Goal: Task Accomplishment & Management: Manage account settings

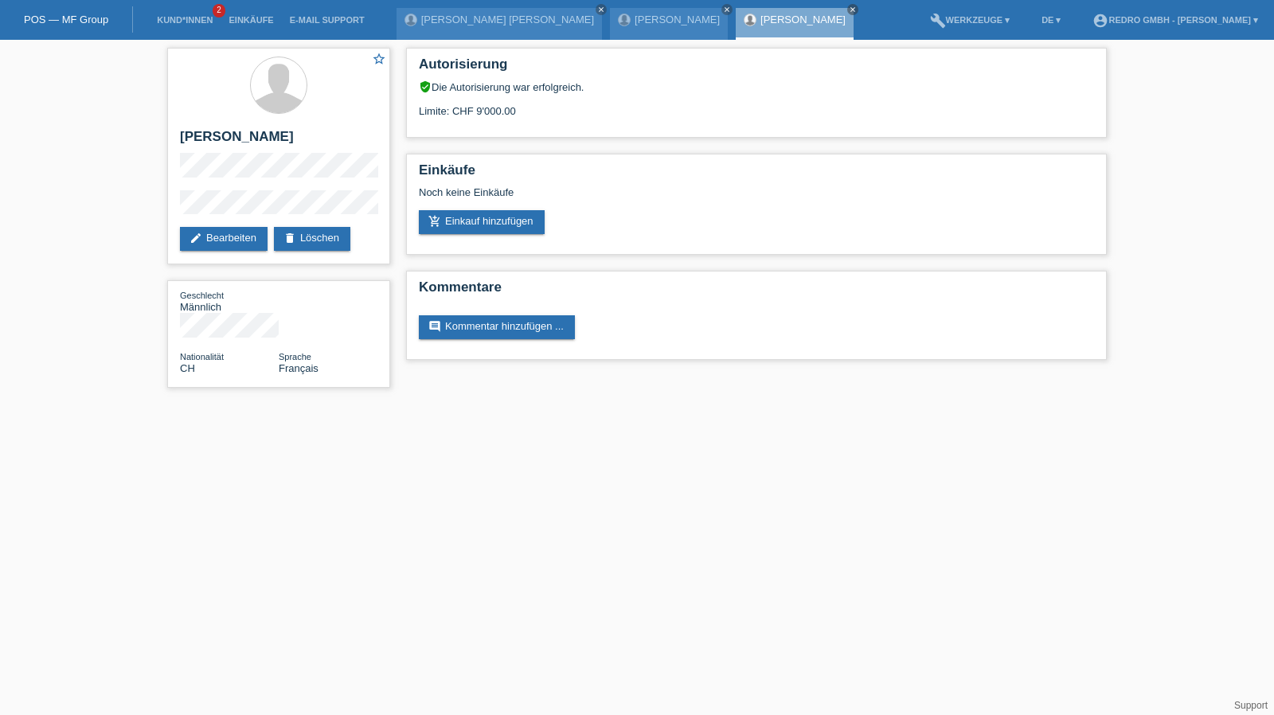
click at [175, 15] on li "Kund*innen 2" at bounding box center [185, 20] width 72 height 41
click at [171, 21] on link "Kund*innen" at bounding box center [185, 20] width 72 height 10
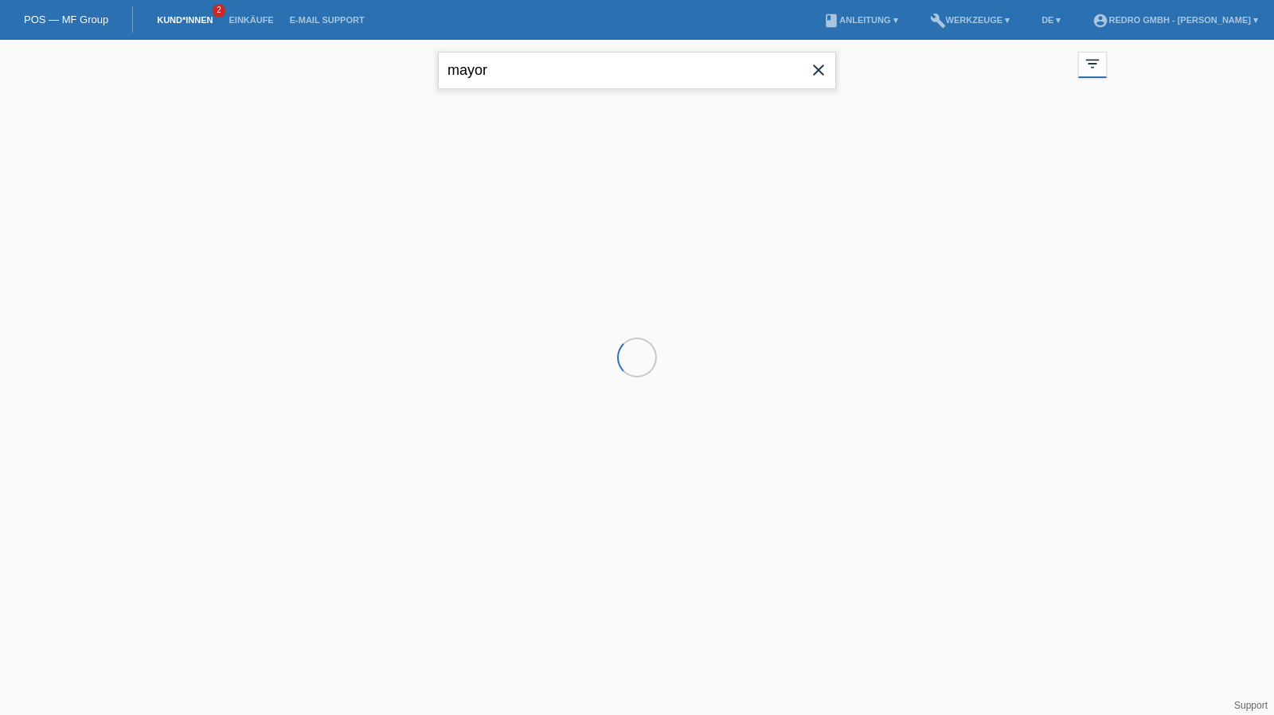
click at [540, 82] on input "mayor" at bounding box center [637, 70] width 398 height 37
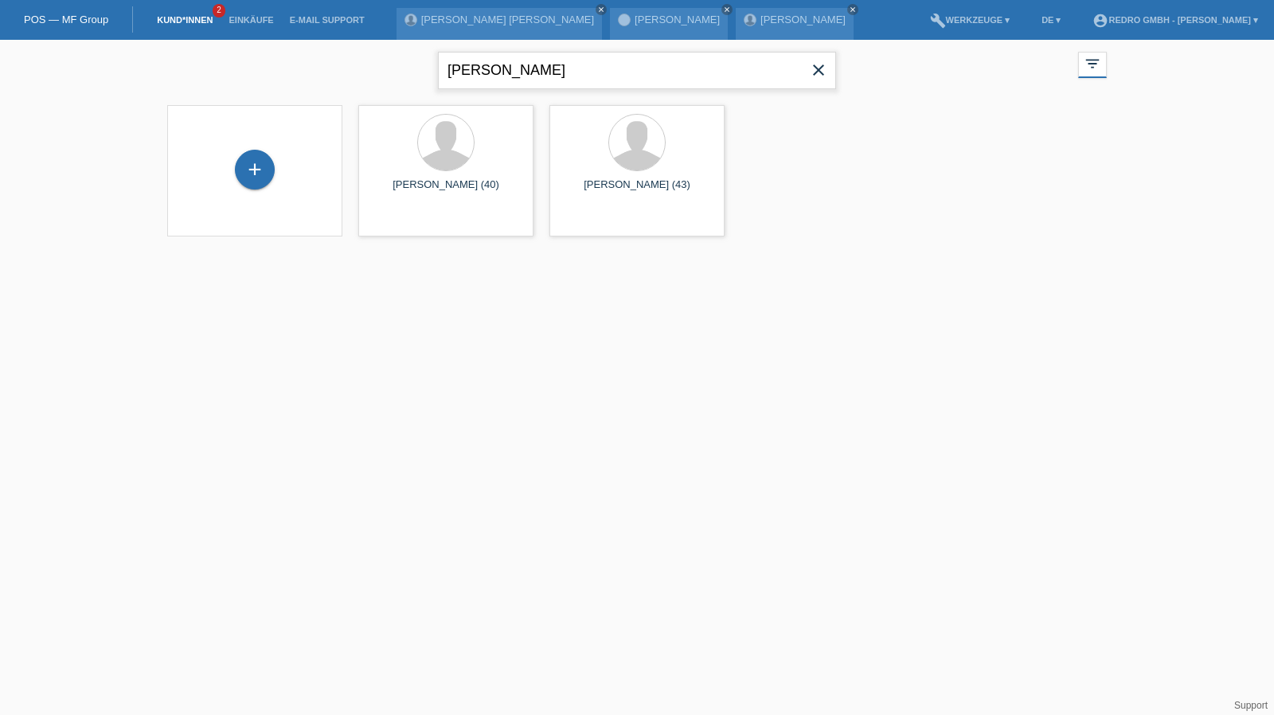
type input "beth"
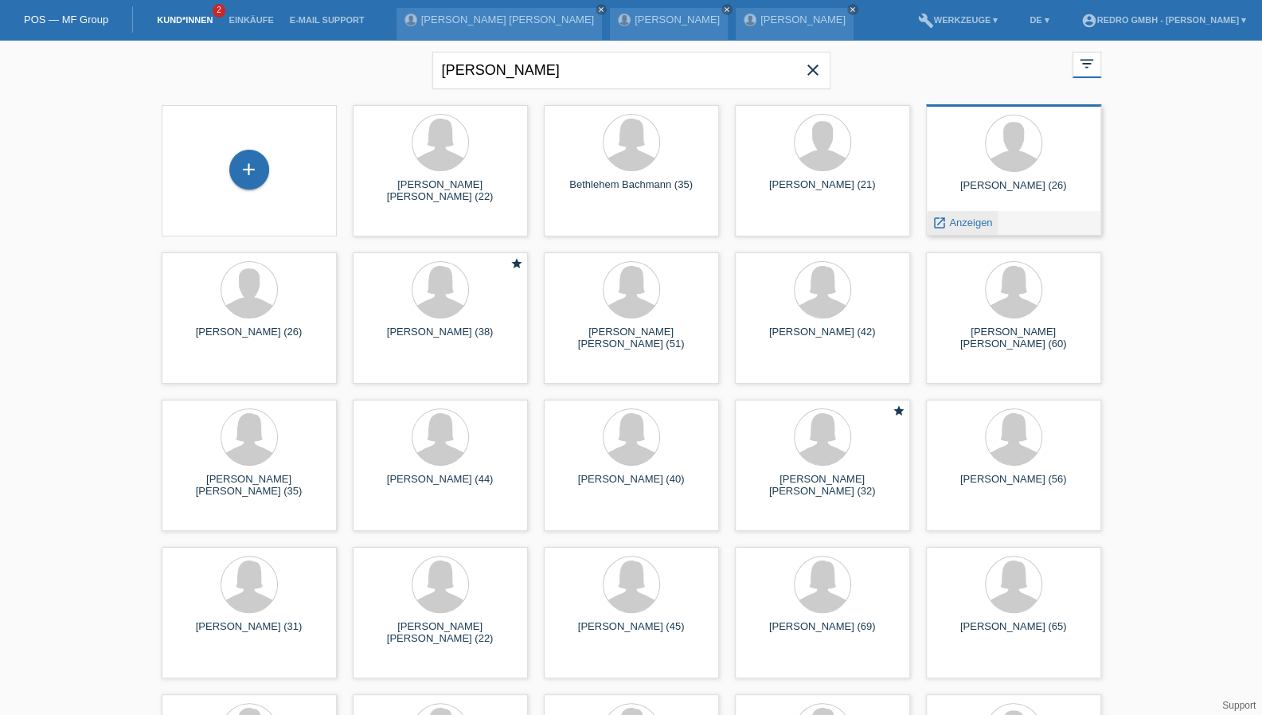
click at [973, 221] on span "Anzeigen" at bounding box center [970, 223] width 43 height 12
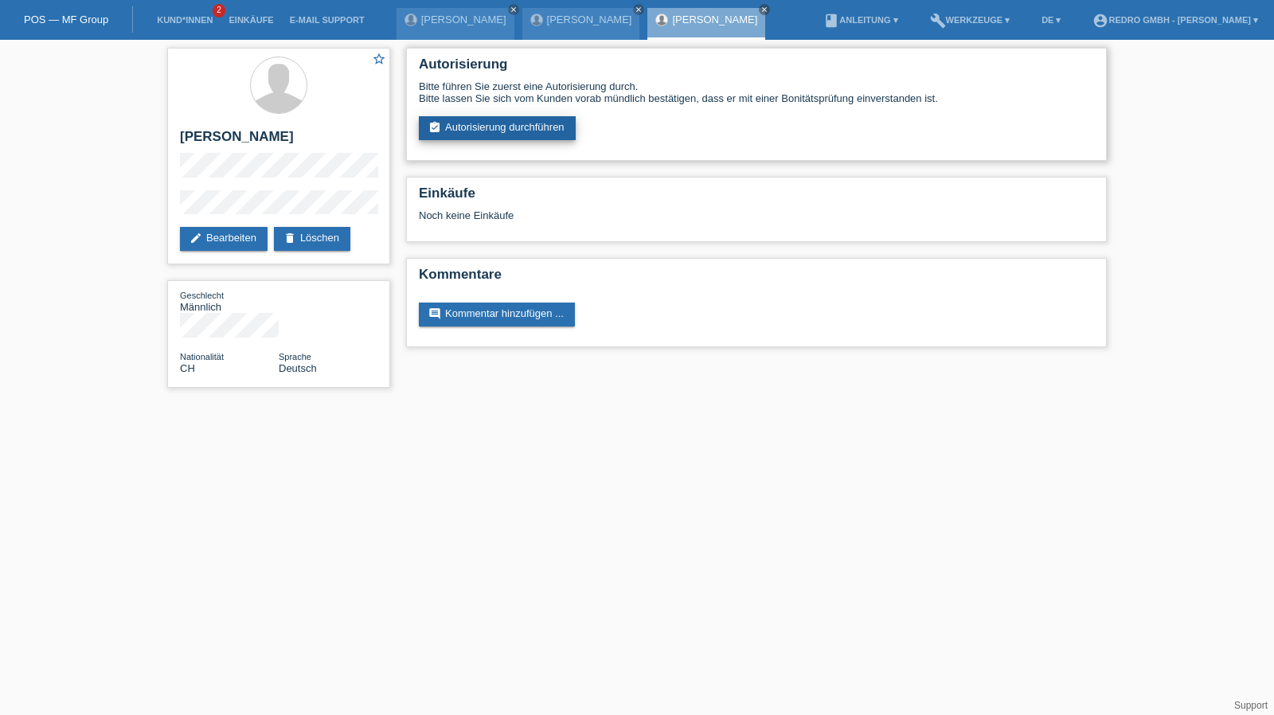
click at [520, 135] on link "assignment_turned_in Autorisierung durchführen" at bounding box center [497, 128] width 157 height 24
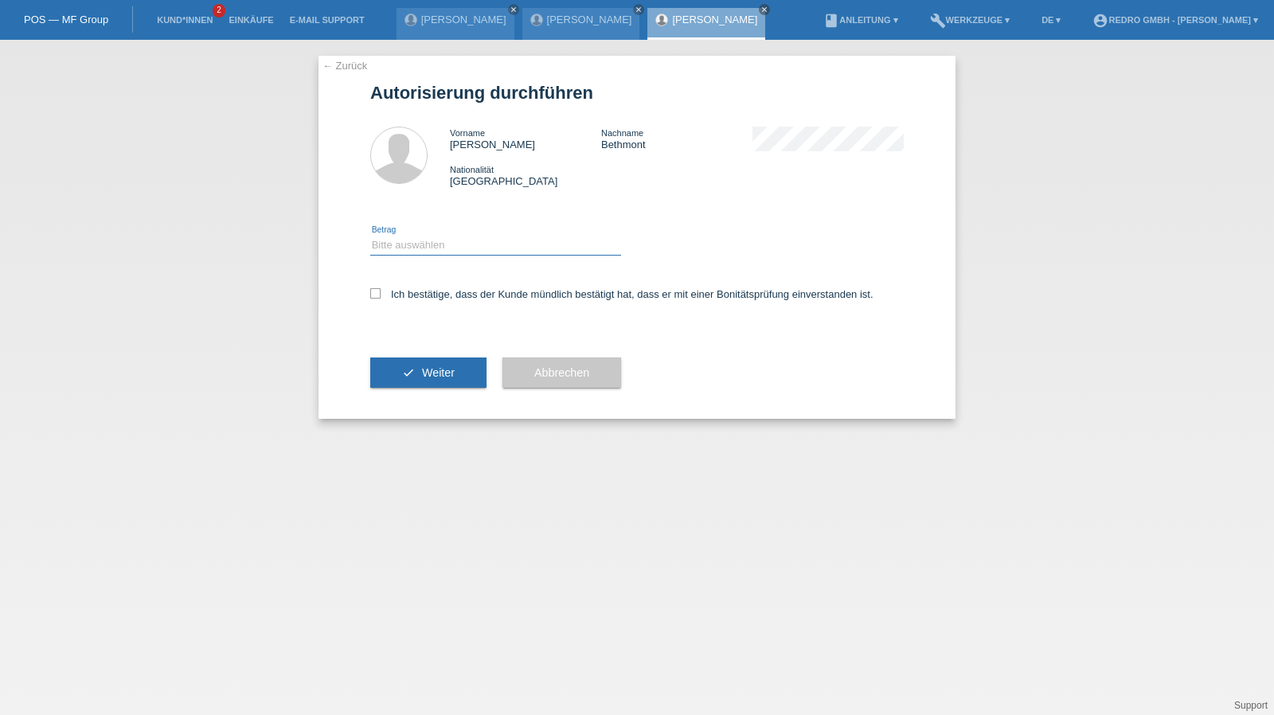
drag, startPoint x: 432, startPoint y: 240, endPoint x: 427, endPoint y: 254, distance: 15.4
click at [432, 240] on select "Bitte auswählen CHF 1.00 - CHF 499.00 CHF 500.00 - CHF 1'999.00 CHF 2'000.00 - …" at bounding box center [495, 245] width 251 height 19
select select "1"
click at [370, 236] on select "Bitte auswählen CHF 1.00 - CHF 499.00 CHF 500.00 - CHF 1'999.00 CHF 2'000.00 - …" at bounding box center [495, 245] width 251 height 19
click at [409, 292] on label "Ich bestätige, dass der Kunde mündlich bestätigt hat, dass er mit einer Bonität…" at bounding box center [621, 294] width 503 height 12
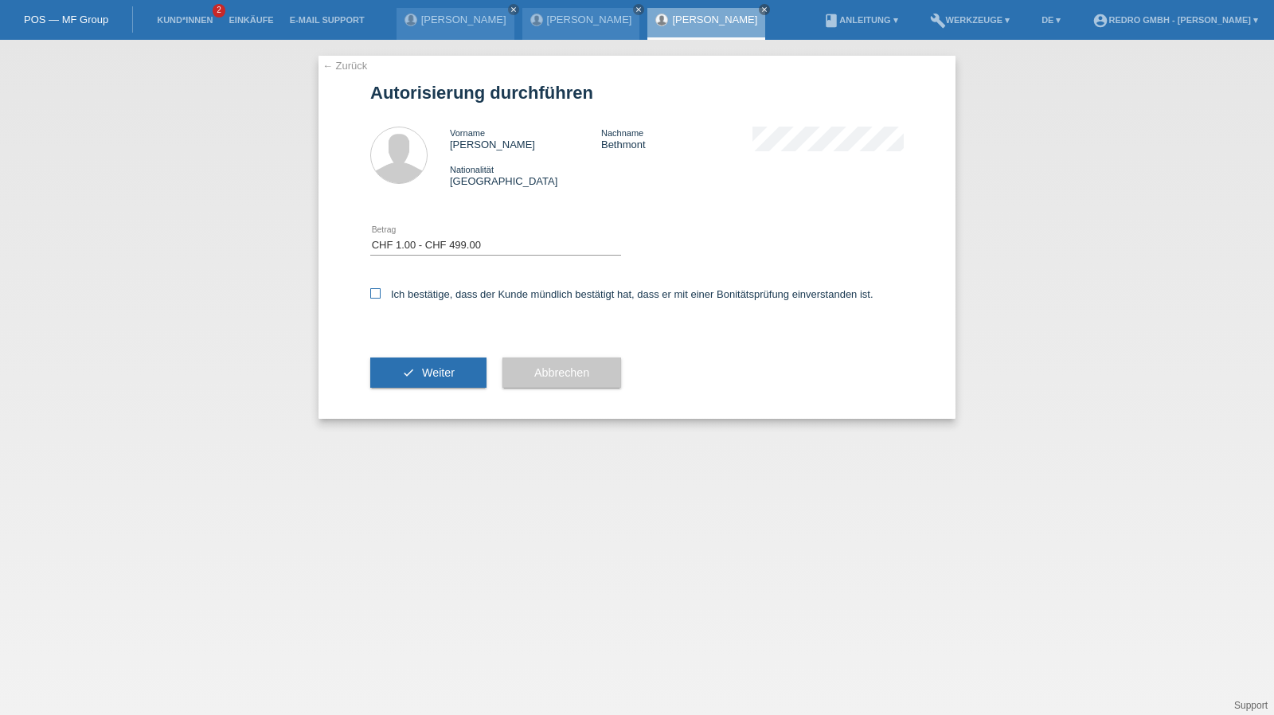
click at [381, 292] on input "Ich bestätige, dass der Kunde mündlich bestätigt hat, dass er mit einer Bonität…" at bounding box center [375, 293] width 10 height 10
checkbox input "true"
click at [409, 367] on icon "check" at bounding box center [408, 372] width 13 height 13
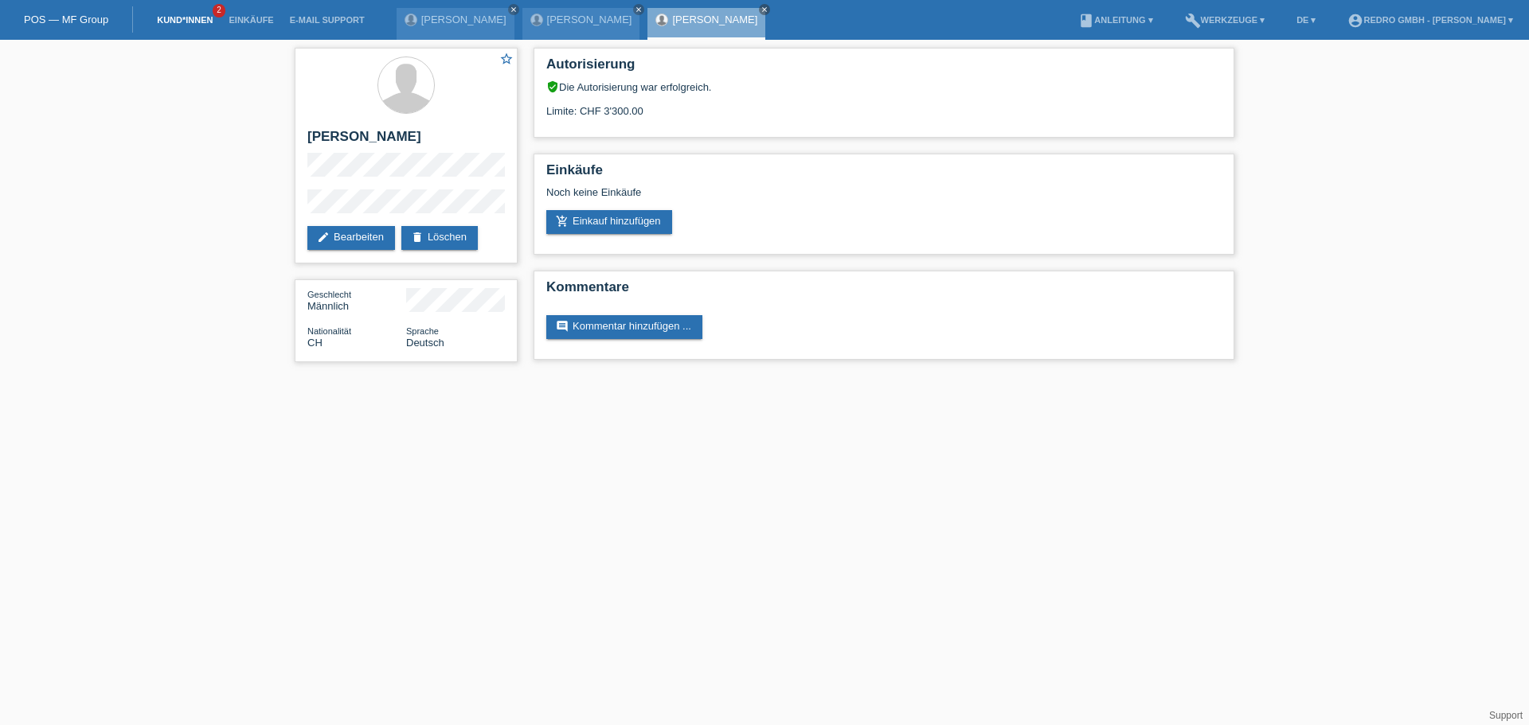
click at [212, 18] on link "Kund*innen" at bounding box center [185, 20] width 72 height 10
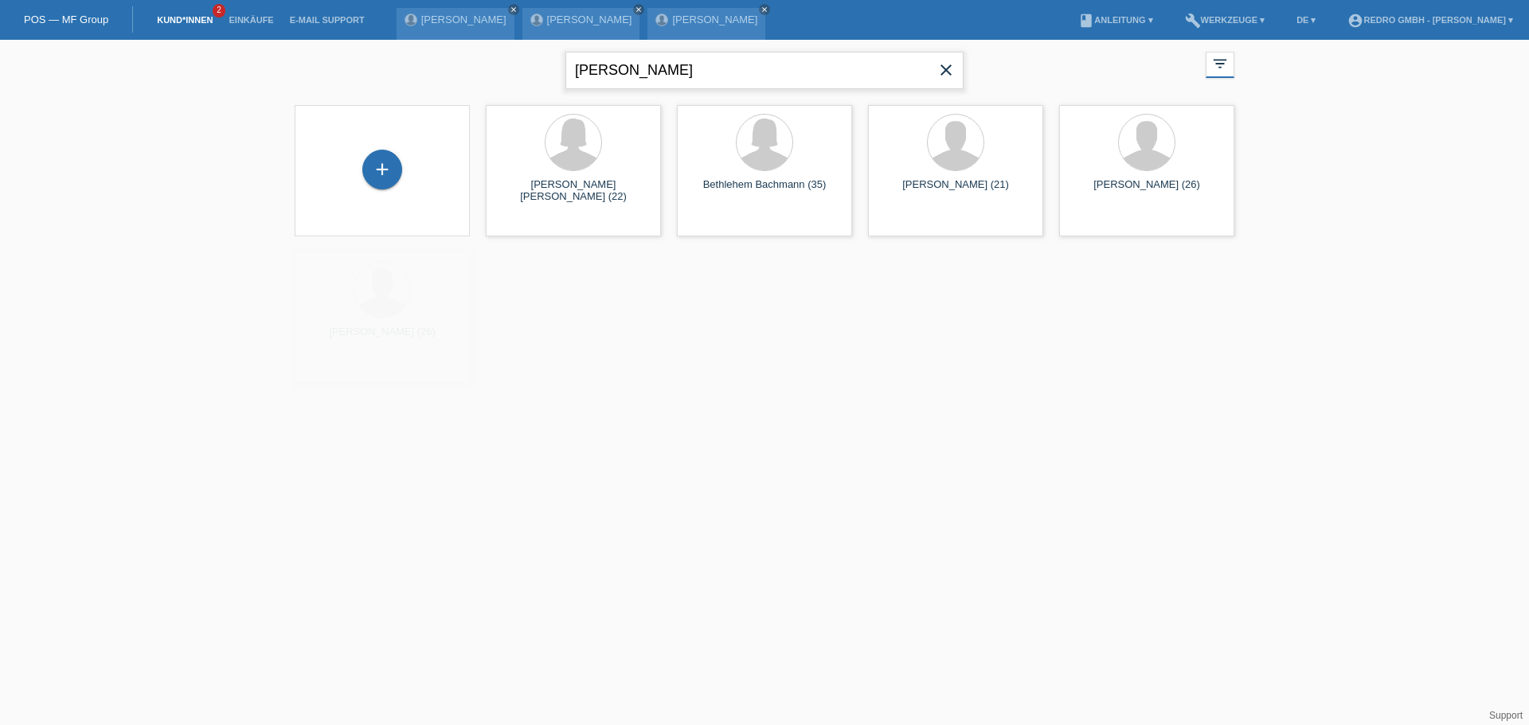
click at [627, 70] on input "beth" at bounding box center [764, 70] width 398 height 37
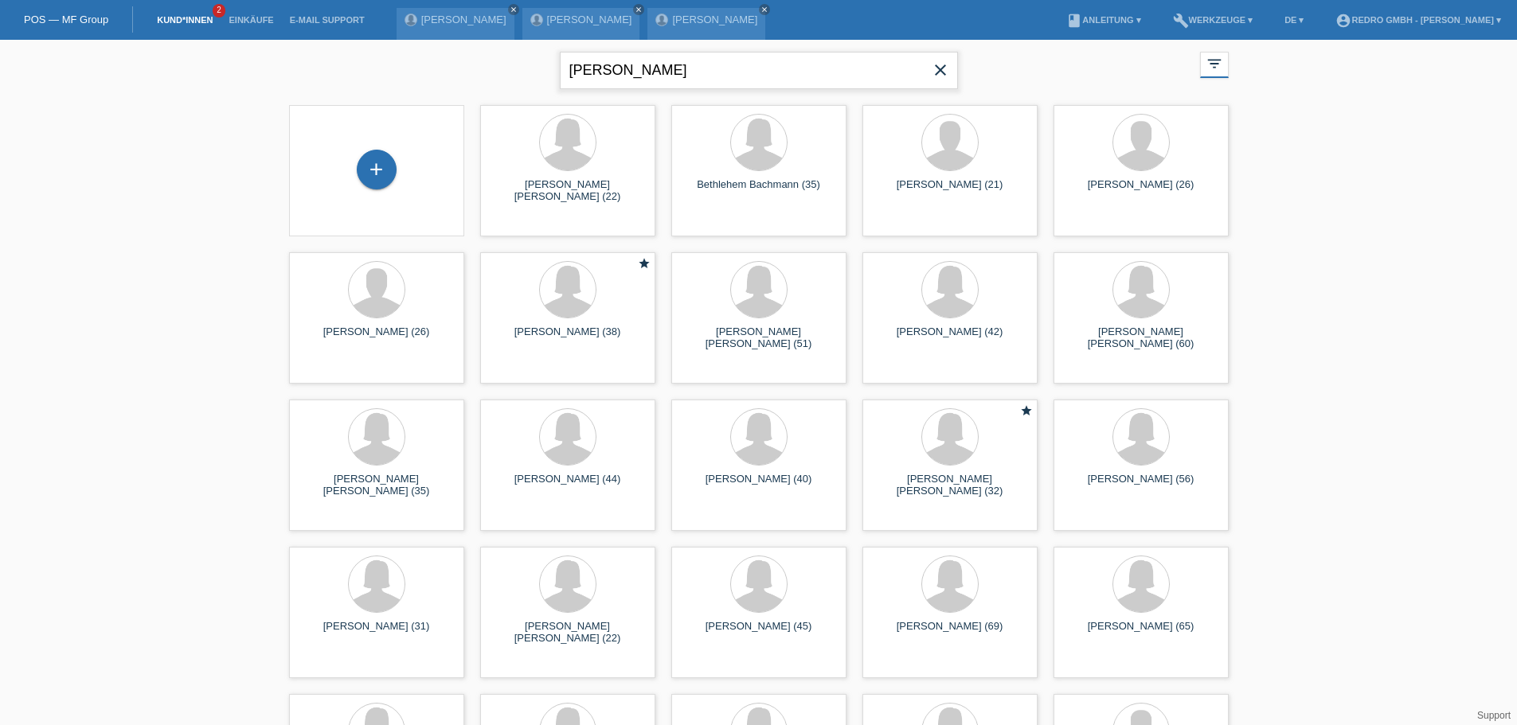
type input "ilin ivanov"
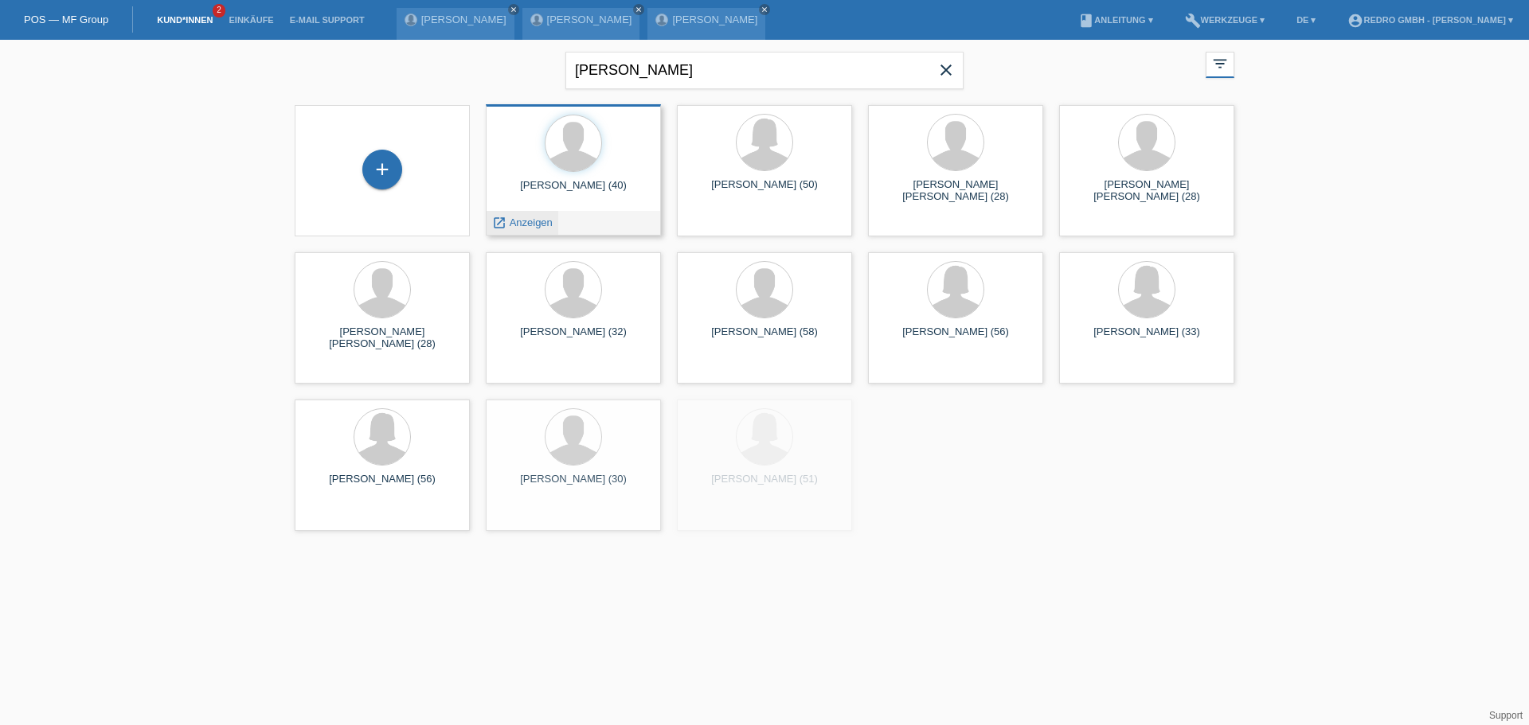
click at [527, 223] on span "Anzeigen" at bounding box center [531, 223] width 43 height 12
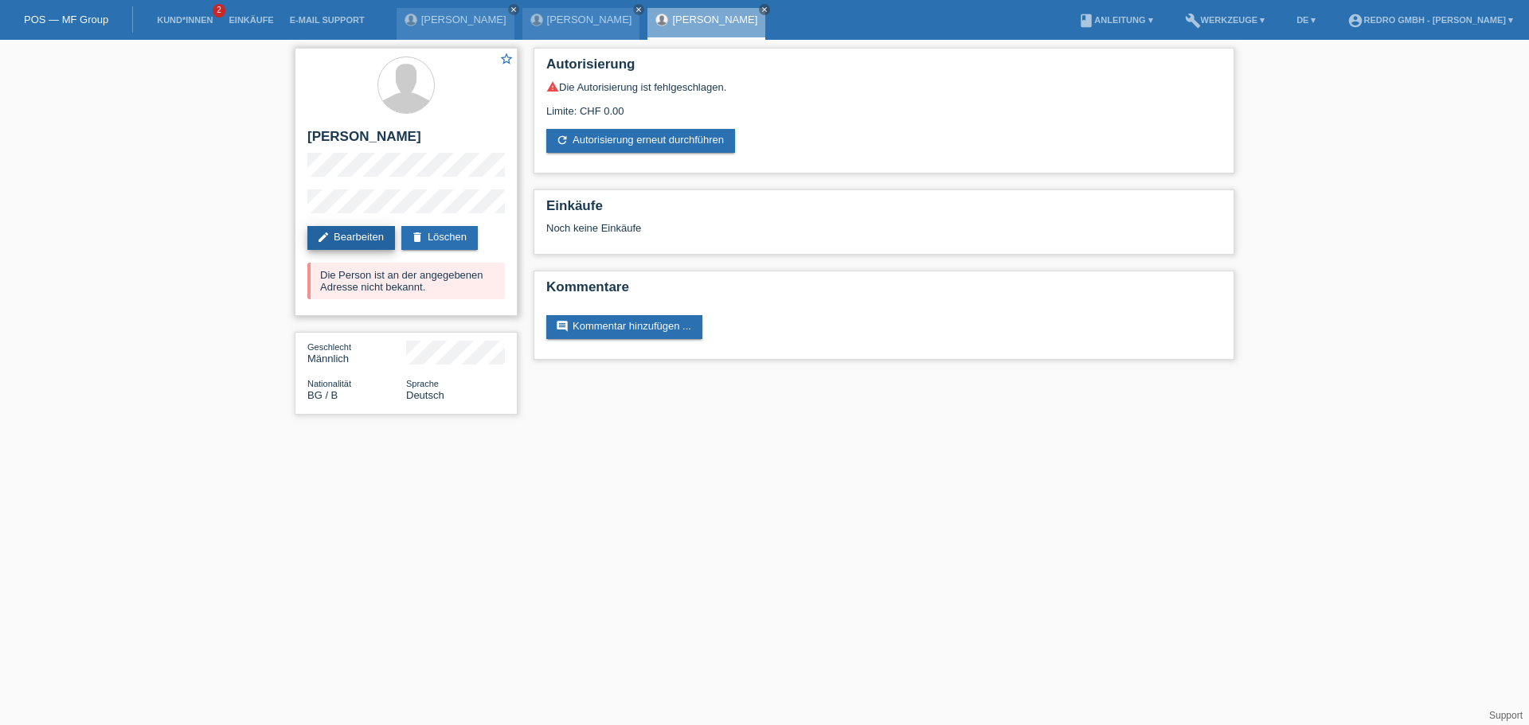
click at [331, 236] on link "edit Bearbeiten" at bounding box center [351, 238] width 88 height 24
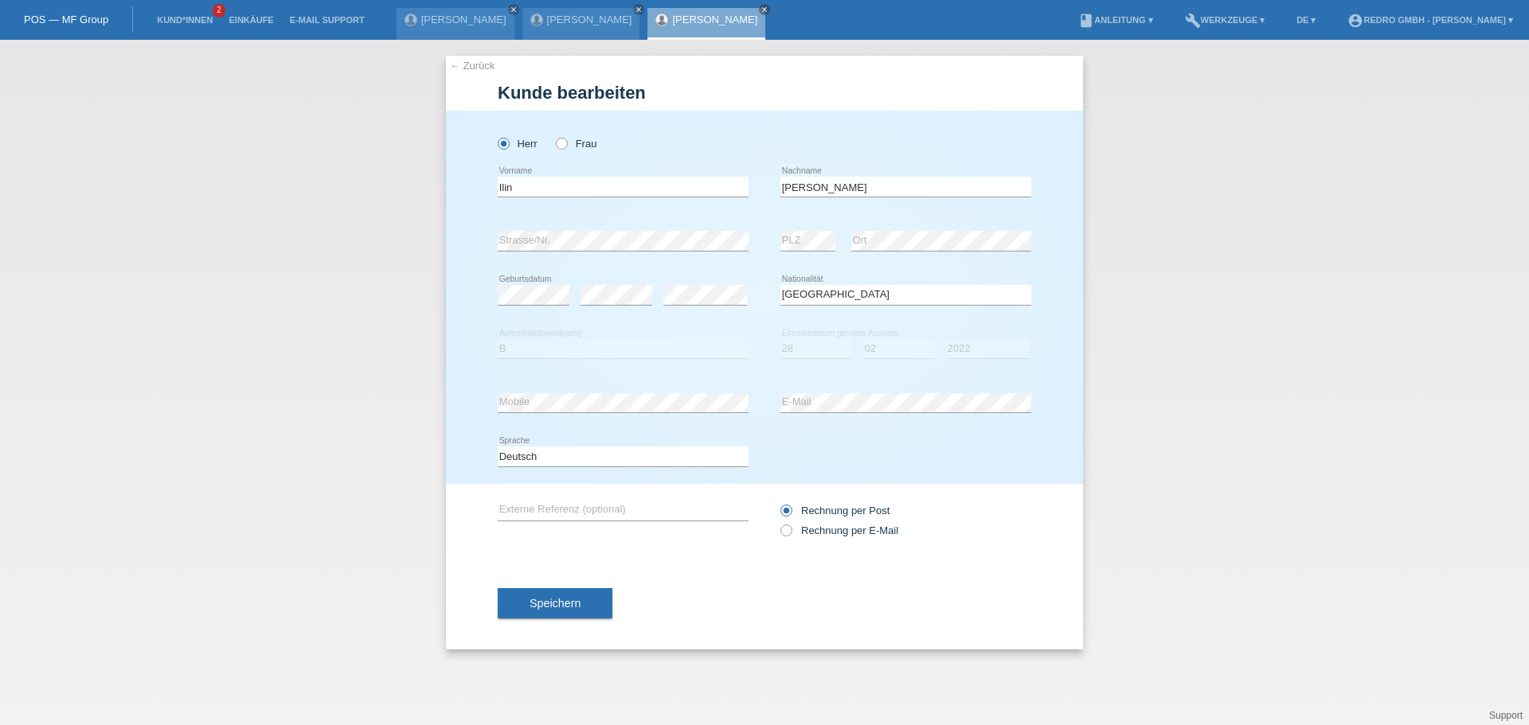
select select "BG"
select select "B"
select select "28"
select select "02"
select select "2022"
